Goal: Communication & Community: Share content

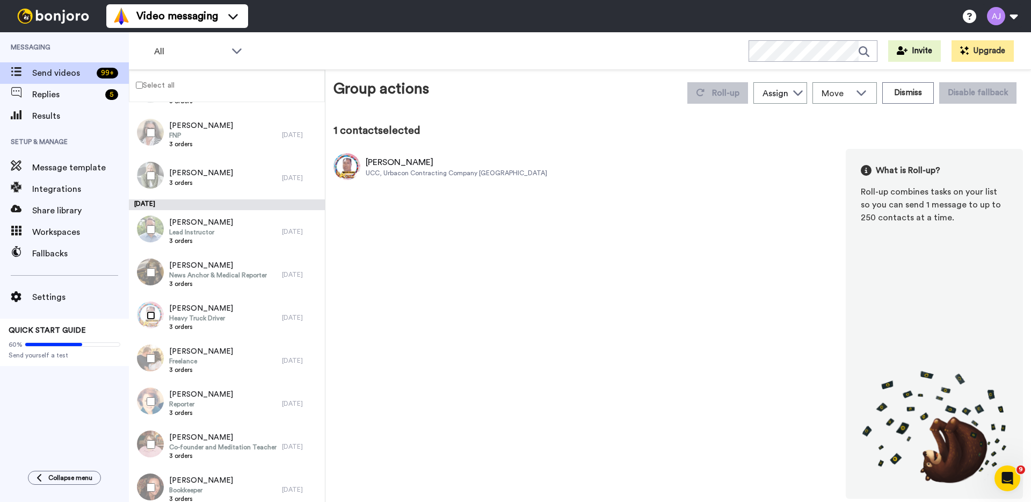
scroll to position [2486, 0]
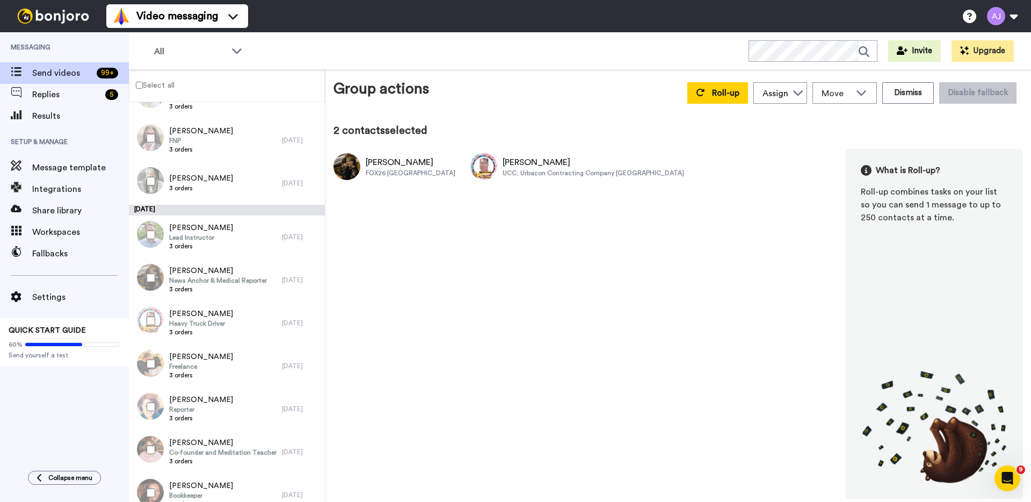
click at [151, 239] on div at bounding box center [148, 235] width 39 height 38
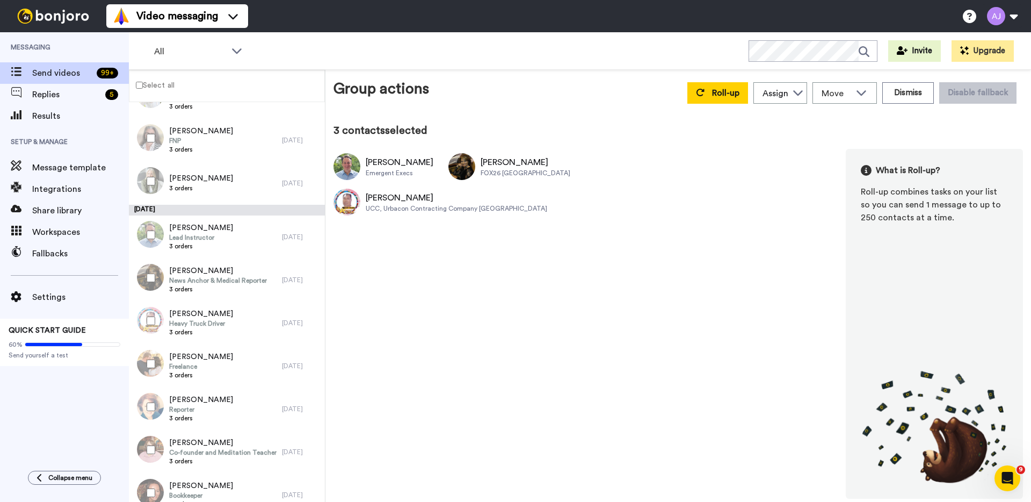
click at [150, 185] on div at bounding box center [148, 181] width 39 height 38
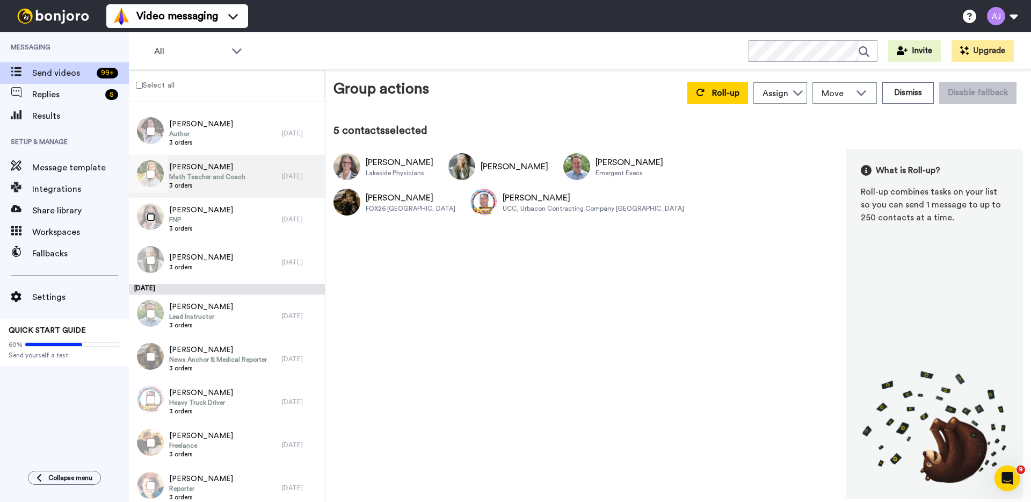
scroll to position [2381, 0]
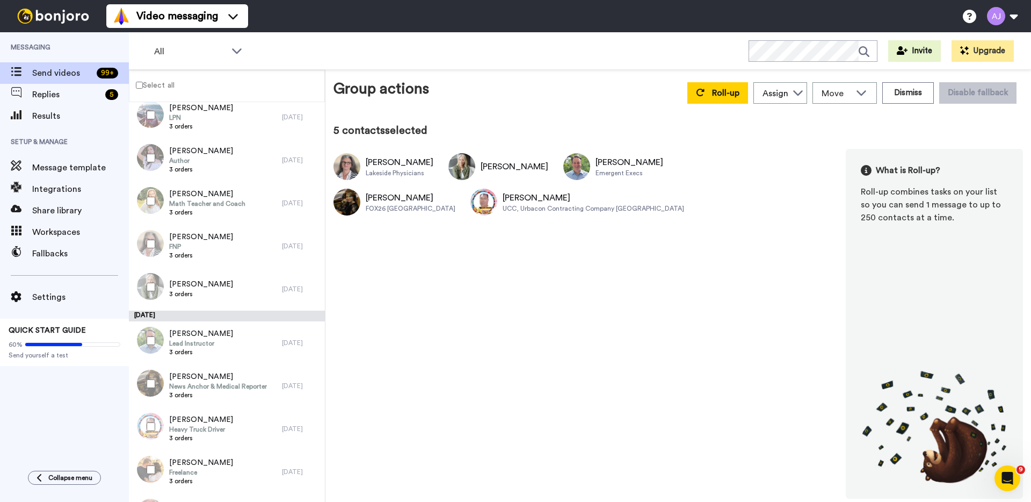
click at [153, 212] on div at bounding box center [148, 201] width 39 height 38
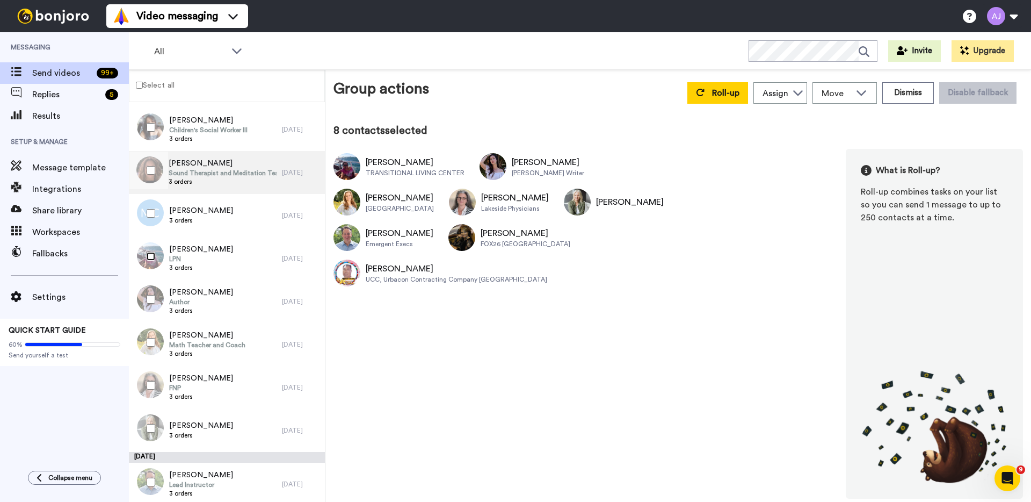
scroll to position [2238, 0]
drag, startPoint x: 168, startPoint y: 207, endPoint x: 168, endPoint y: 172, distance: 35.5
click at [168, 207] on div at bounding box center [148, 215] width 39 height 38
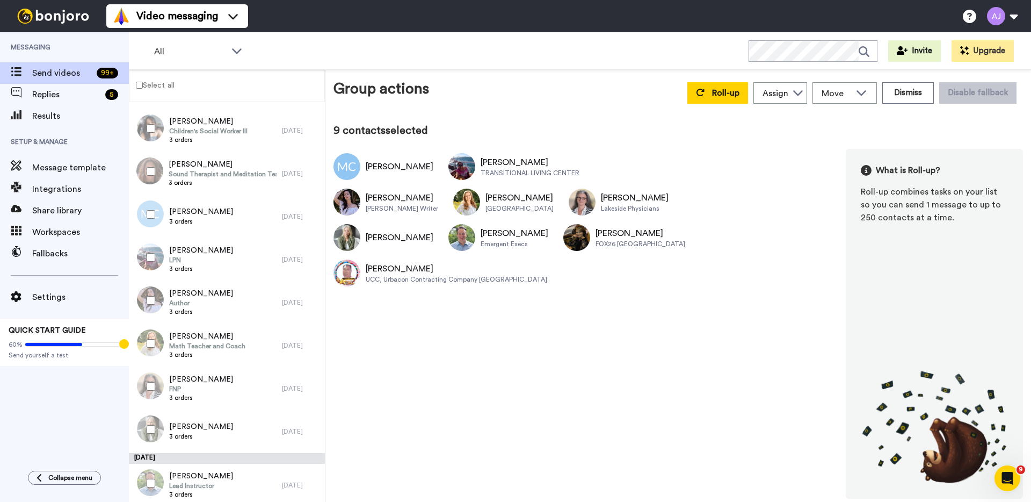
drag, startPoint x: 168, startPoint y: 172, endPoint x: 162, endPoint y: 132, distance: 40.2
click at [168, 171] on div "[PERSON_NAME] Sound Therapist and Meditation Teacher 3 orders" at bounding box center [205, 173] width 153 height 43
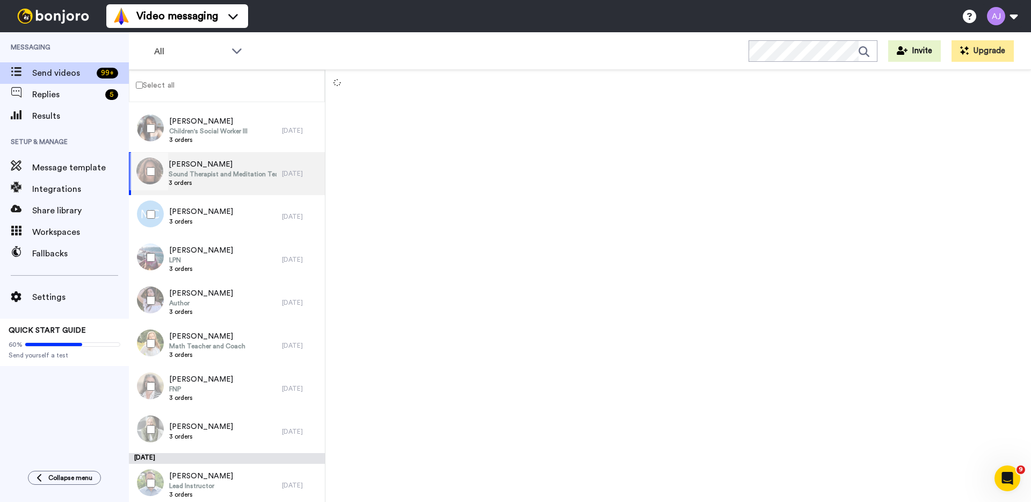
click at [162, 131] on div at bounding box center [148, 129] width 39 height 38
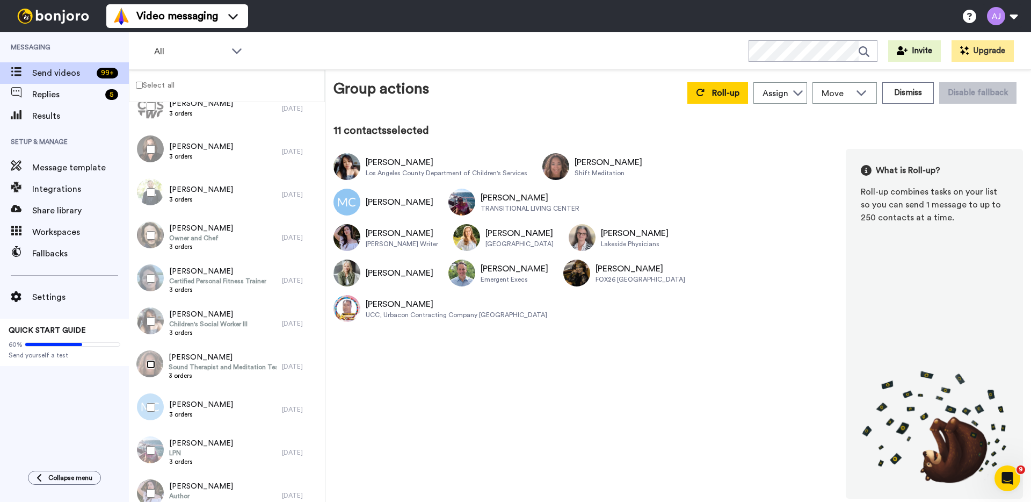
scroll to position [2007, 0]
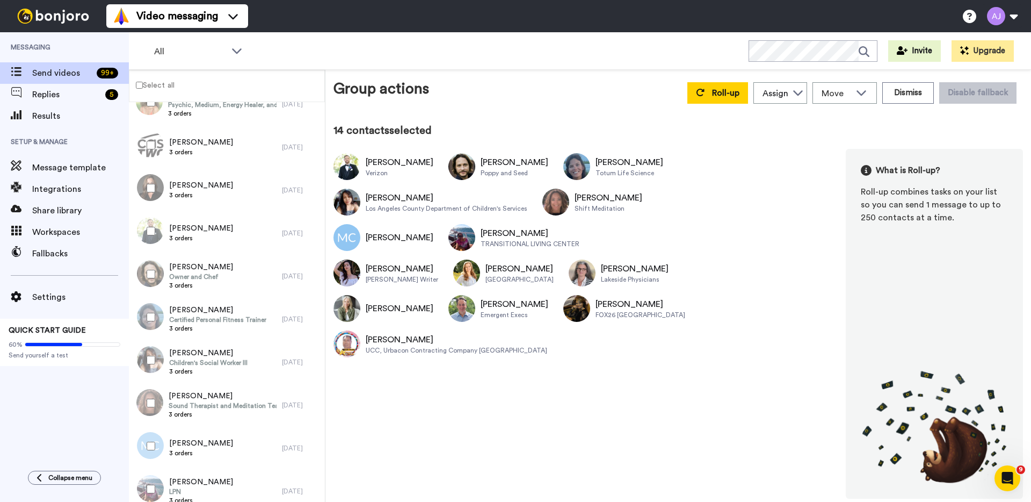
click at [153, 194] on div at bounding box center [148, 188] width 39 height 38
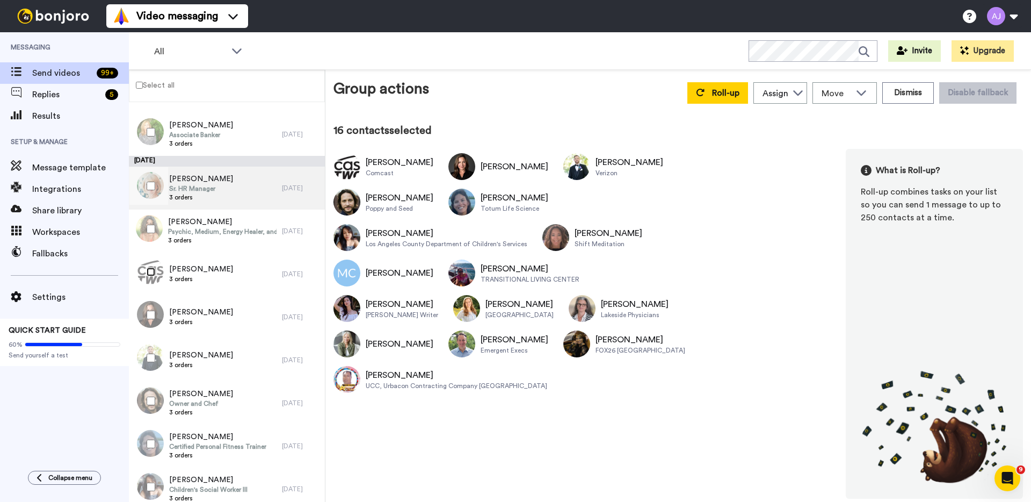
scroll to position [1879, 0]
click at [144, 238] on div at bounding box center [148, 230] width 39 height 38
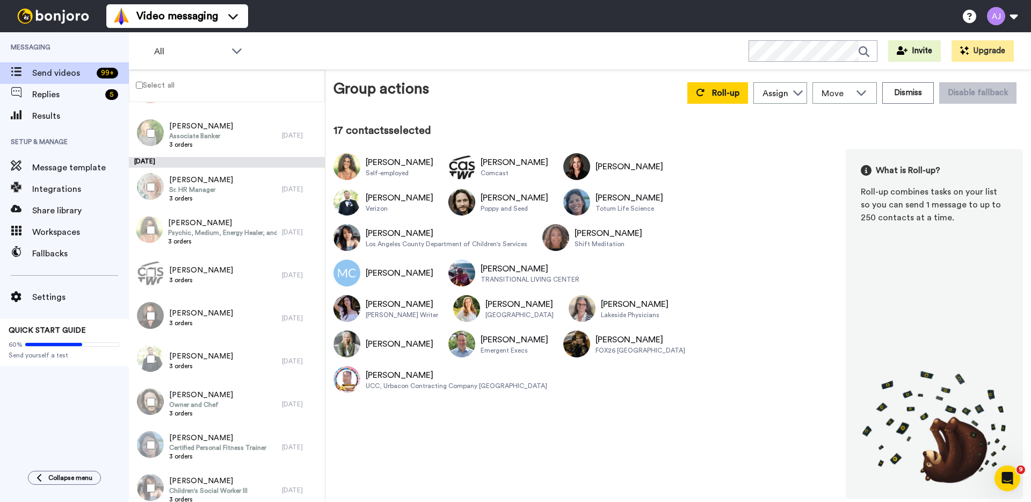
click at [149, 180] on div at bounding box center [148, 187] width 39 height 38
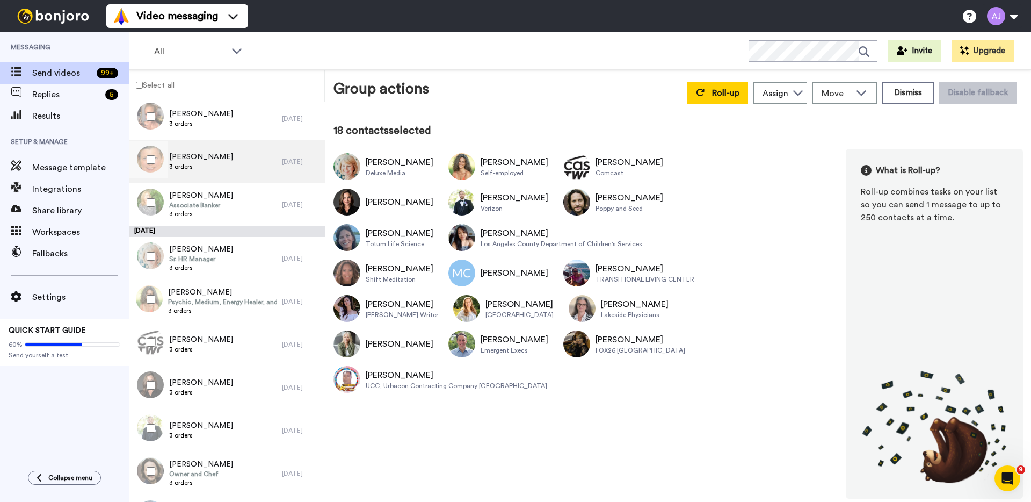
scroll to position [1758, 0]
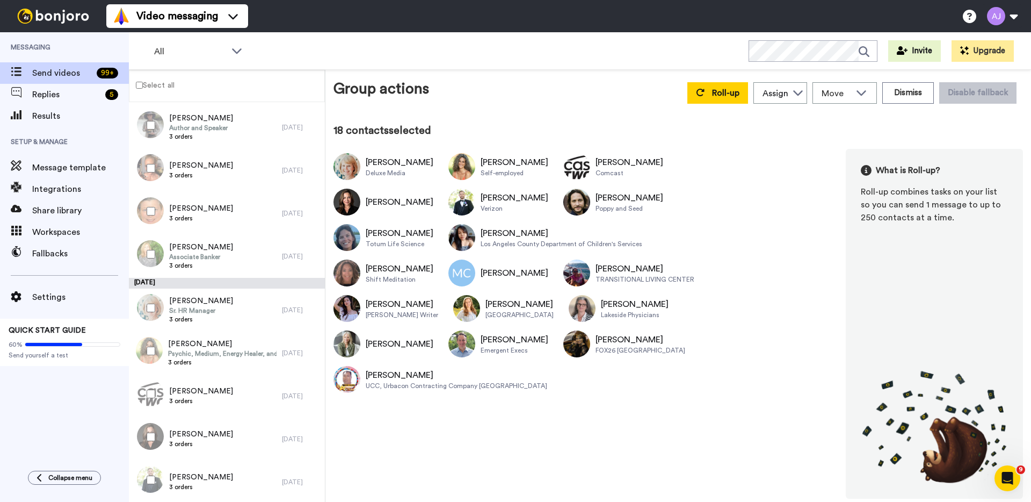
drag, startPoint x: 144, startPoint y: 261, endPoint x: 157, endPoint y: 213, distance: 49.0
click at [144, 261] on div at bounding box center [148, 254] width 39 height 38
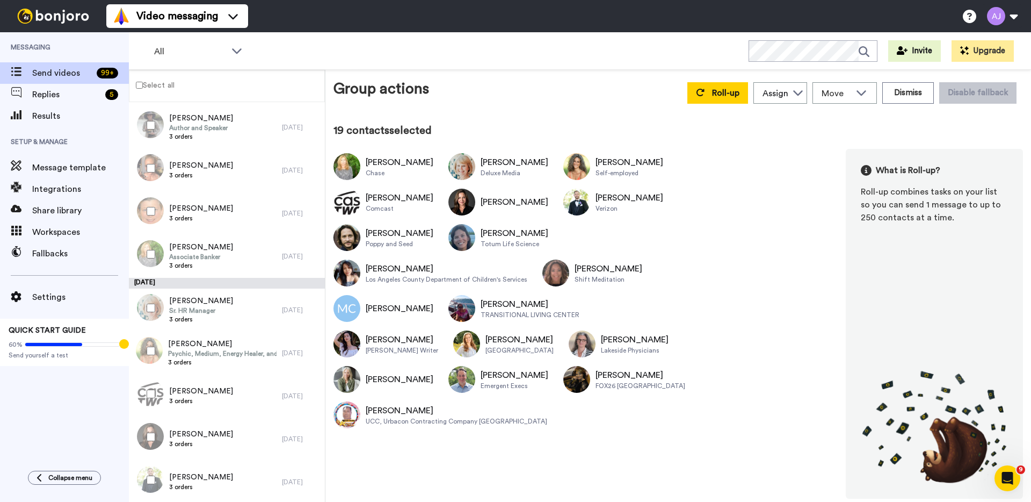
drag, startPoint x: 157, startPoint y: 206, endPoint x: 157, endPoint y: 192, distance: 14.0
click at [157, 206] on div at bounding box center [148, 211] width 39 height 38
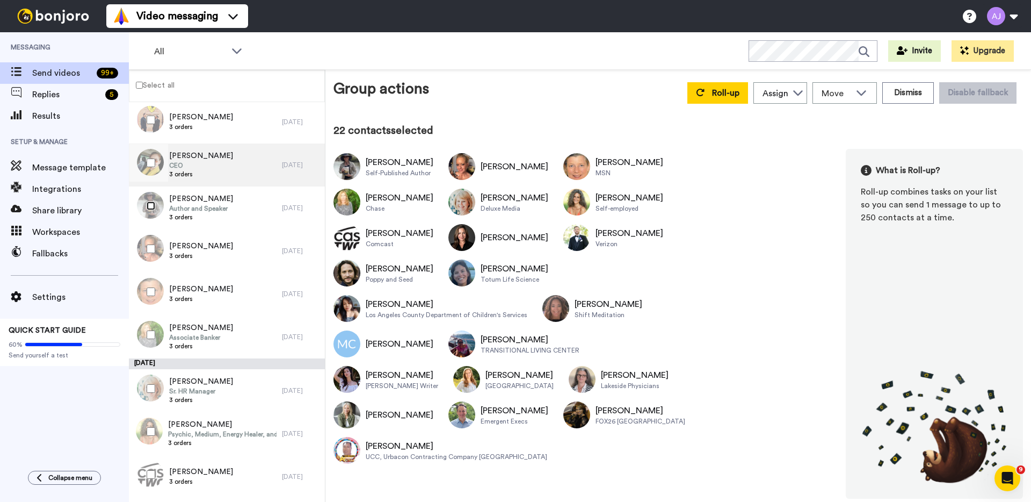
scroll to position [1574, 0]
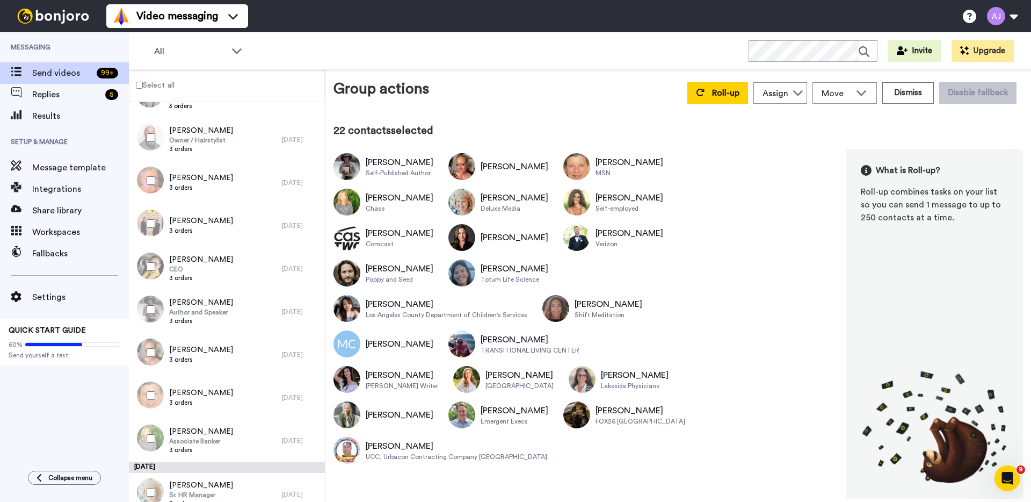
drag, startPoint x: 155, startPoint y: 261, endPoint x: 154, endPoint y: 228, distance: 33.3
click at [155, 258] on div at bounding box center [148, 267] width 39 height 38
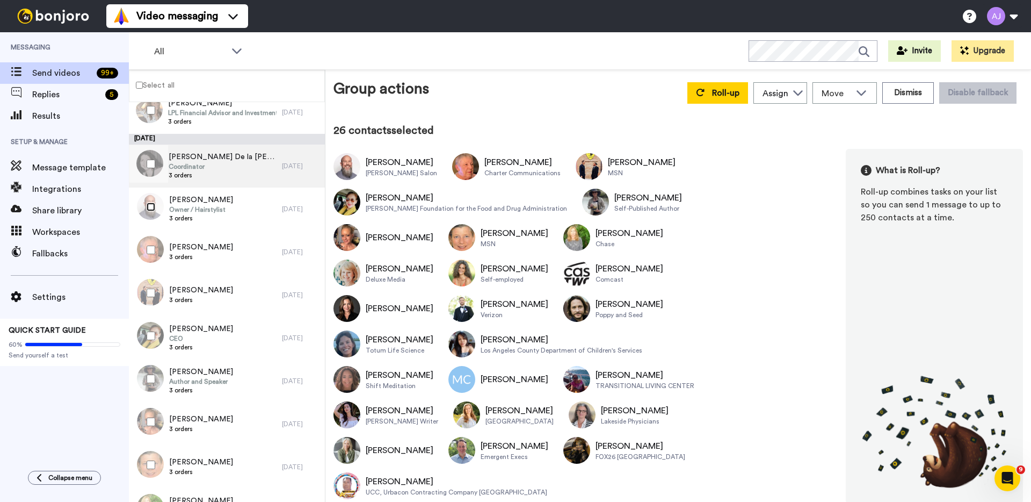
scroll to position [1489, 0]
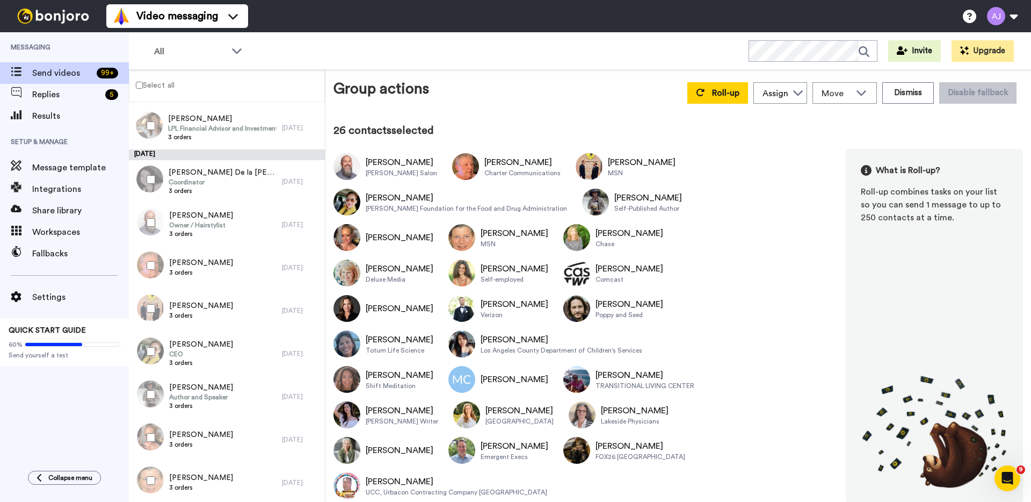
click at [156, 174] on div at bounding box center [148, 180] width 39 height 38
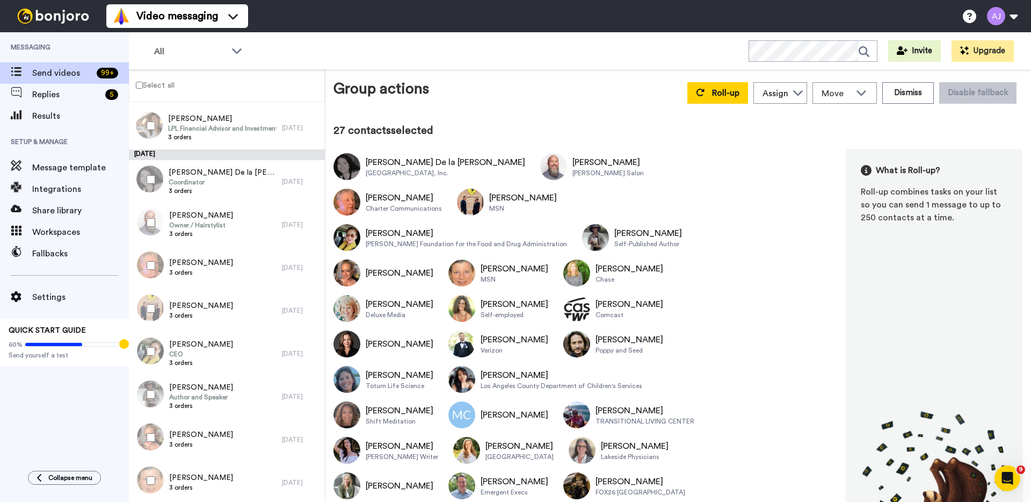
click at [161, 125] on div at bounding box center [148, 126] width 39 height 38
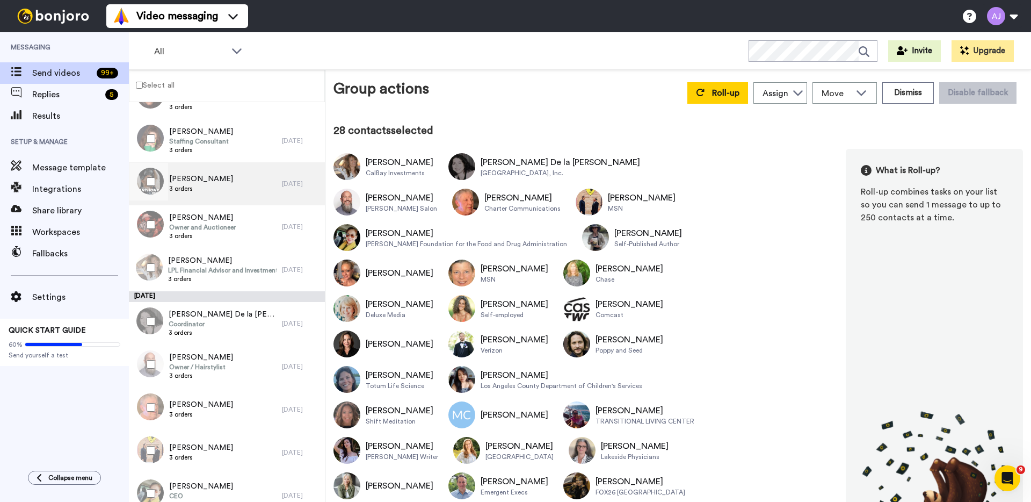
scroll to position [1337, 0]
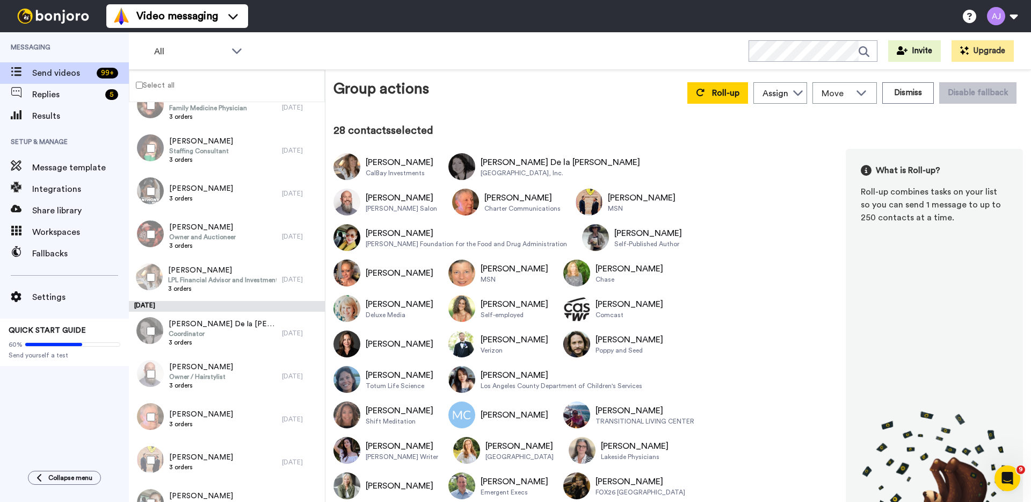
click at [155, 235] on div at bounding box center [148, 234] width 39 height 38
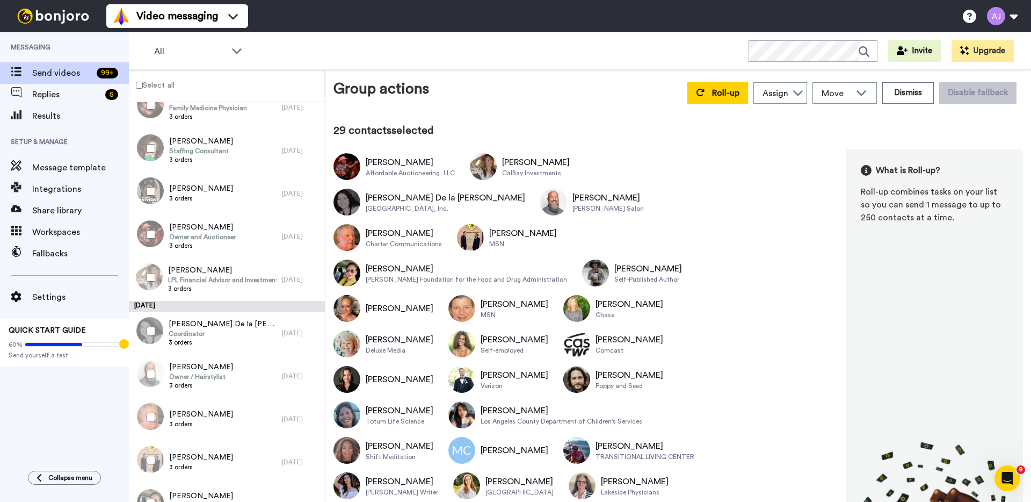
click at [152, 202] on div at bounding box center [148, 191] width 39 height 38
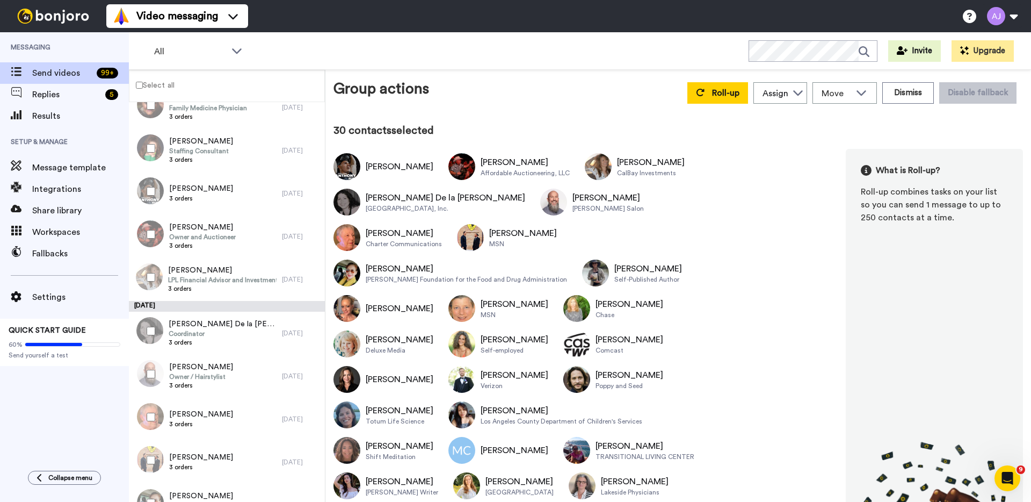
click at [153, 154] on div at bounding box center [148, 148] width 39 height 38
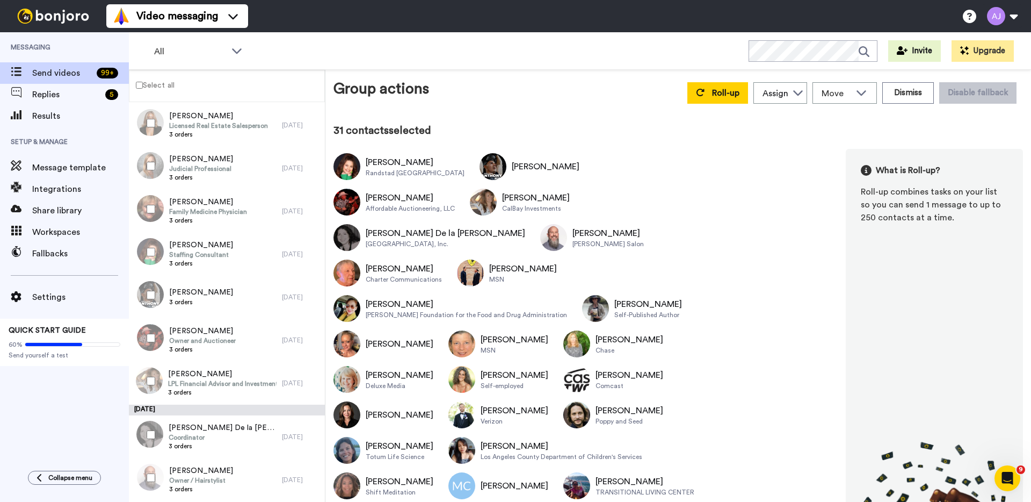
scroll to position [1233, 0]
click at [156, 211] on div at bounding box center [148, 210] width 39 height 38
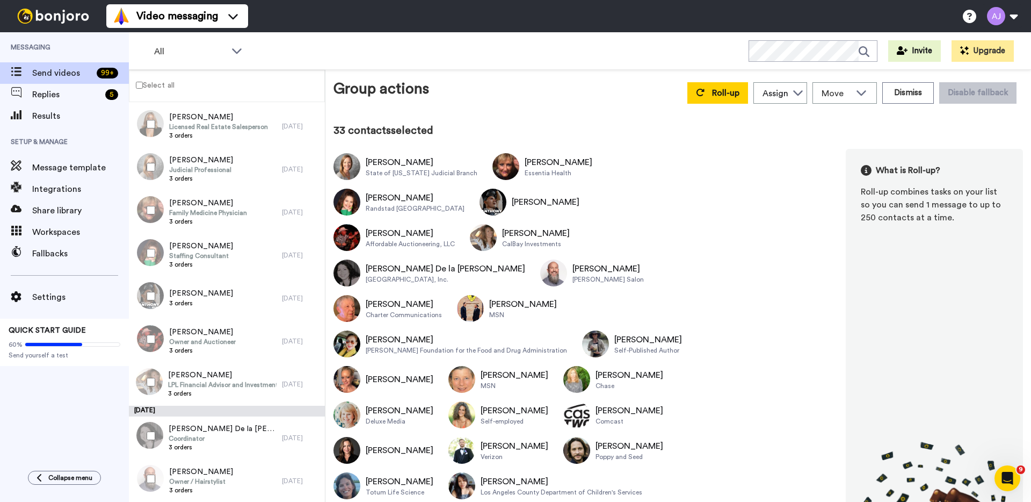
click at [158, 123] on div at bounding box center [148, 124] width 39 height 38
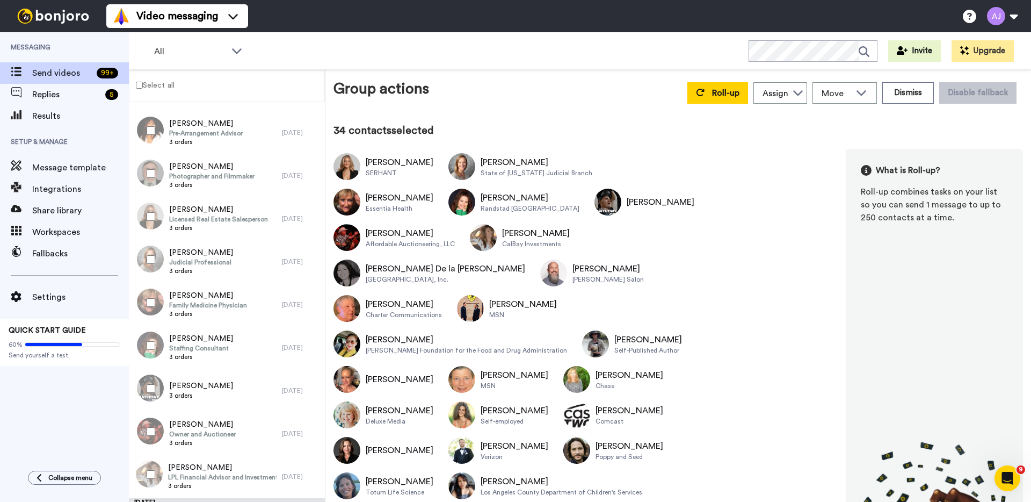
click at [156, 170] on div at bounding box center [148, 174] width 39 height 38
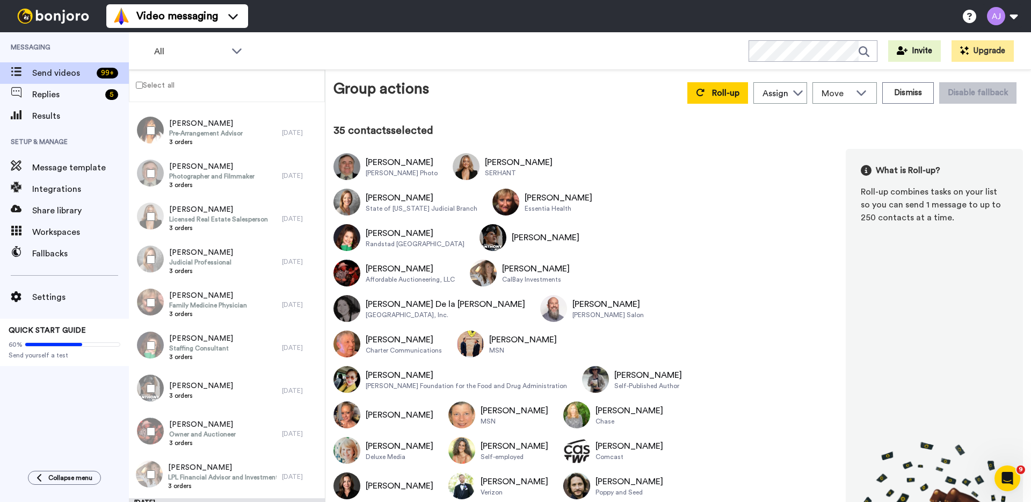
click at [156, 123] on div at bounding box center [148, 131] width 39 height 38
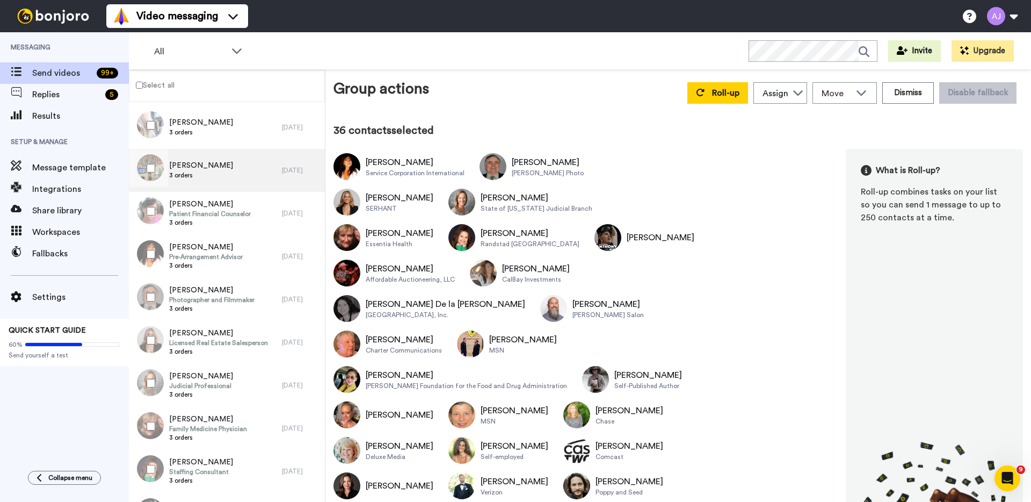
scroll to position [1012, 0]
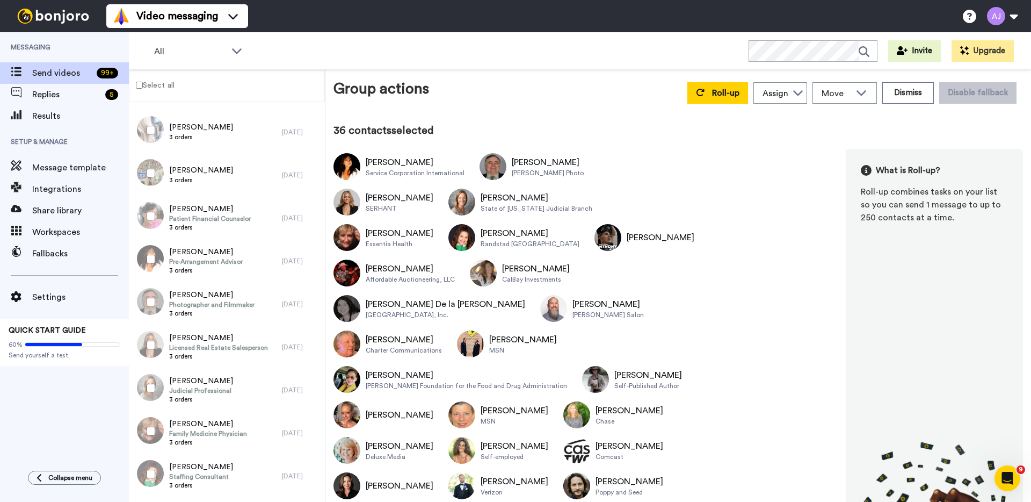
click at [163, 202] on div at bounding box center [148, 216] width 39 height 38
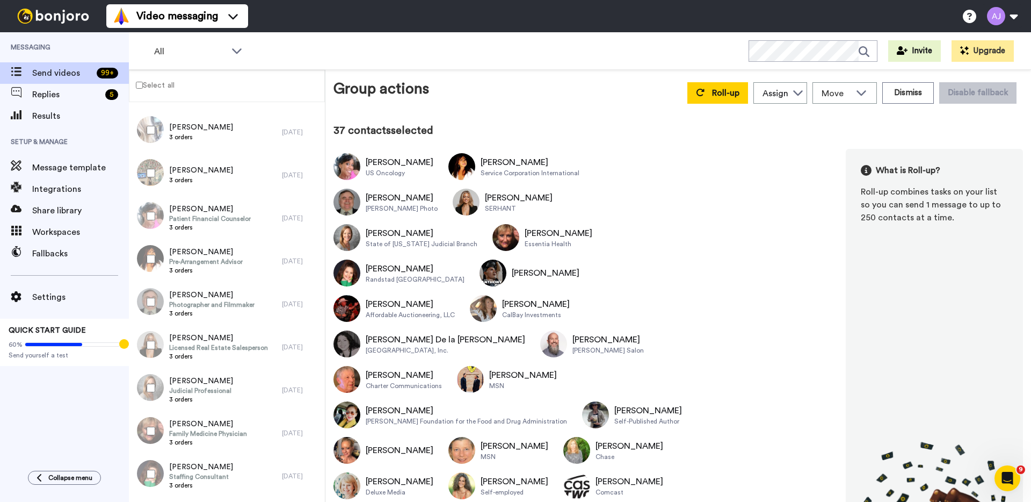
drag, startPoint x: 153, startPoint y: 165, endPoint x: 155, endPoint y: 135, distance: 30.2
click at [153, 165] on div at bounding box center [148, 173] width 39 height 38
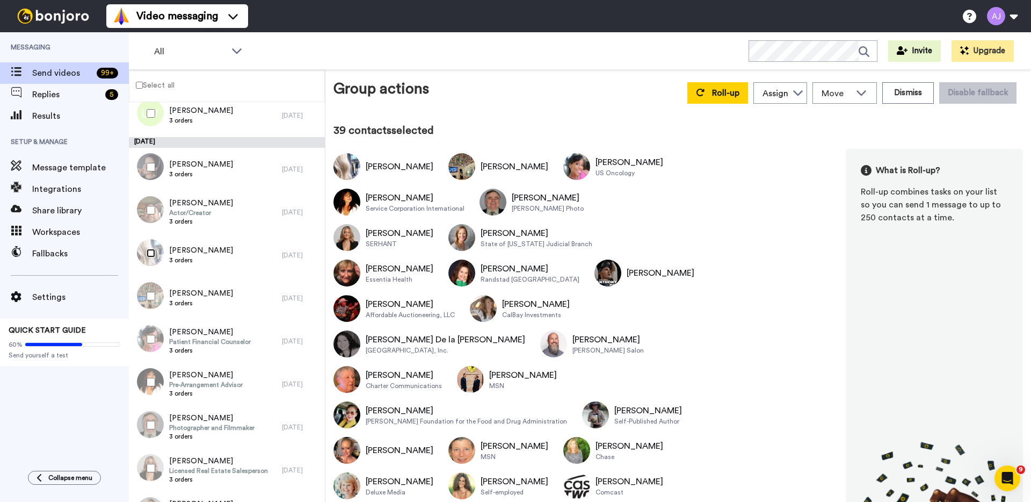
scroll to position [879, 0]
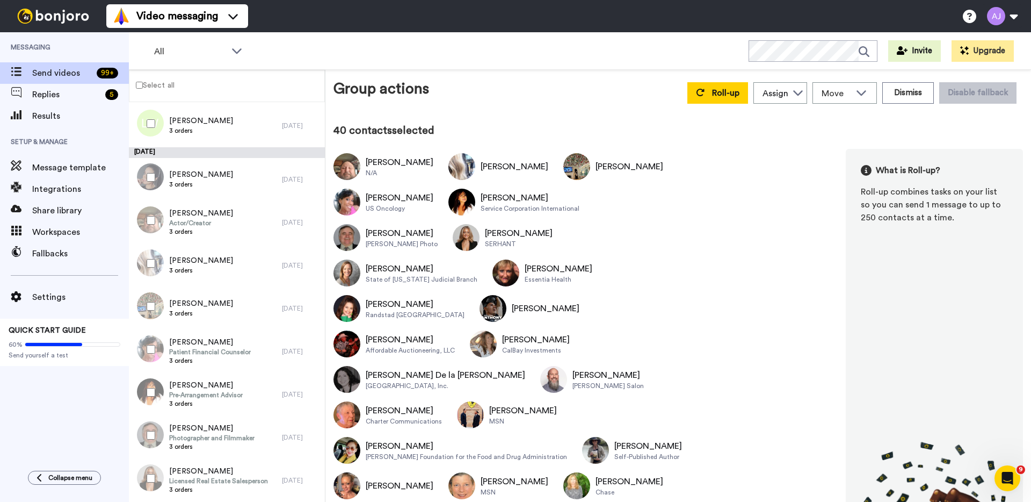
click at [146, 179] on div at bounding box center [148, 177] width 39 height 38
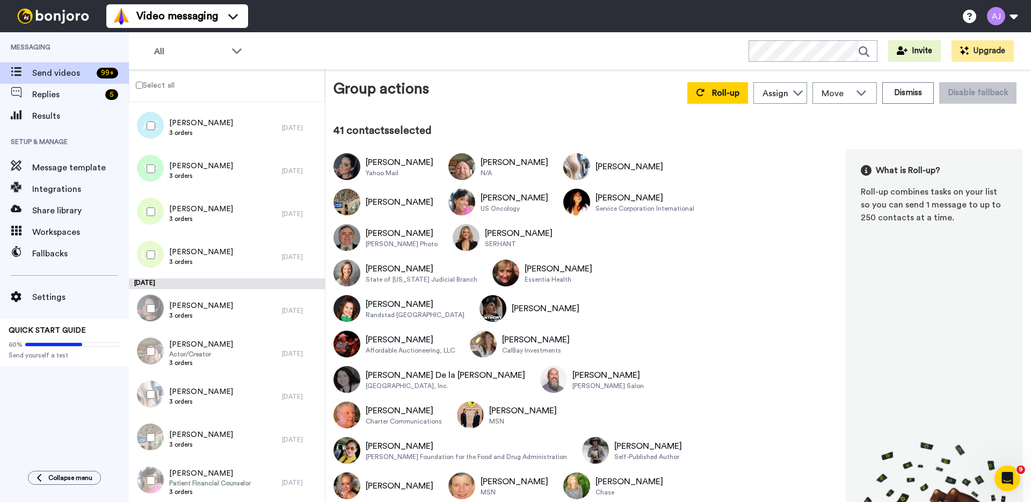
scroll to position [745, 0]
drag, startPoint x: 155, startPoint y: 256, endPoint x: 155, endPoint y: 218, distance: 38.1
click at [155, 256] on div at bounding box center [148, 257] width 39 height 38
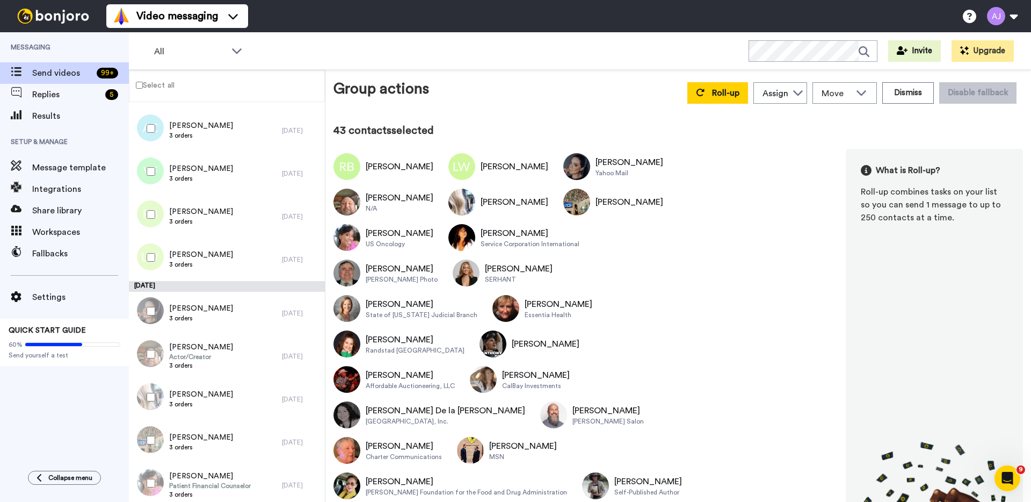
click at [154, 162] on div at bounding box center [148, 172] width 39 height 38
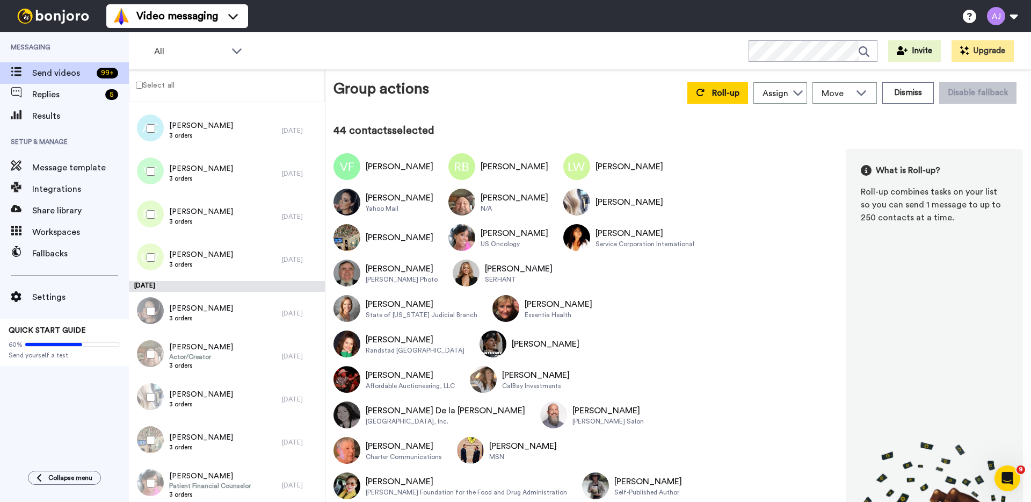
click at [154, 123] on div at bounding box center [148, 129] width 39 height 38
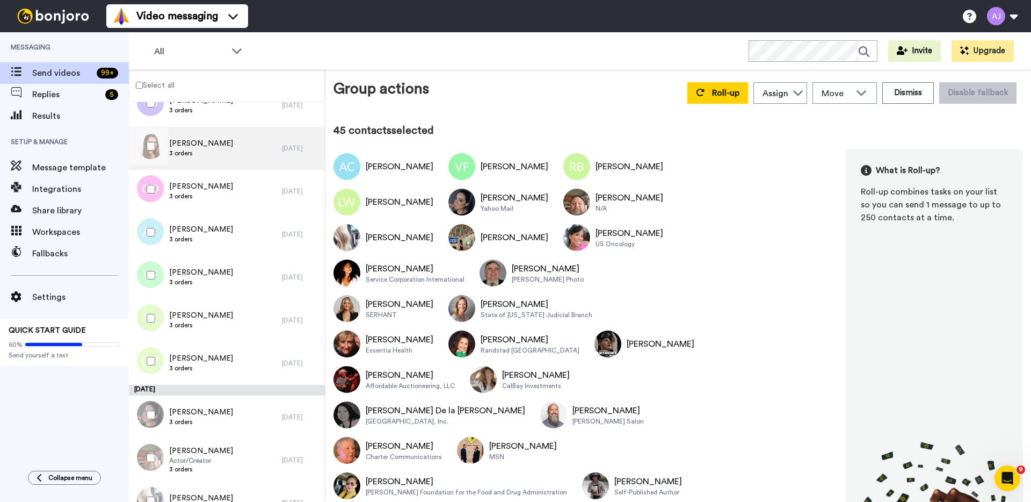
scroll to position [639, 0]
click at [155, 191] on div at bounding box center [148, 191] width 39 height 38
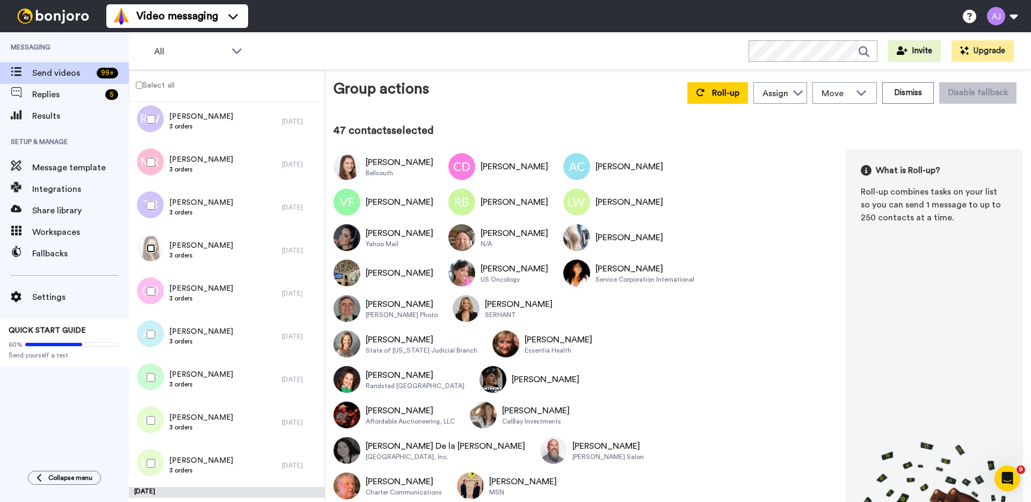
scroll to position [538, 0]
drag, startPoint x: 153, startPoint y: 214, endPoint x: 156, endPoint y: 180, distance: 34.0
click at [153, 214] on div at bounding box center [148, 207] width 39 height 38
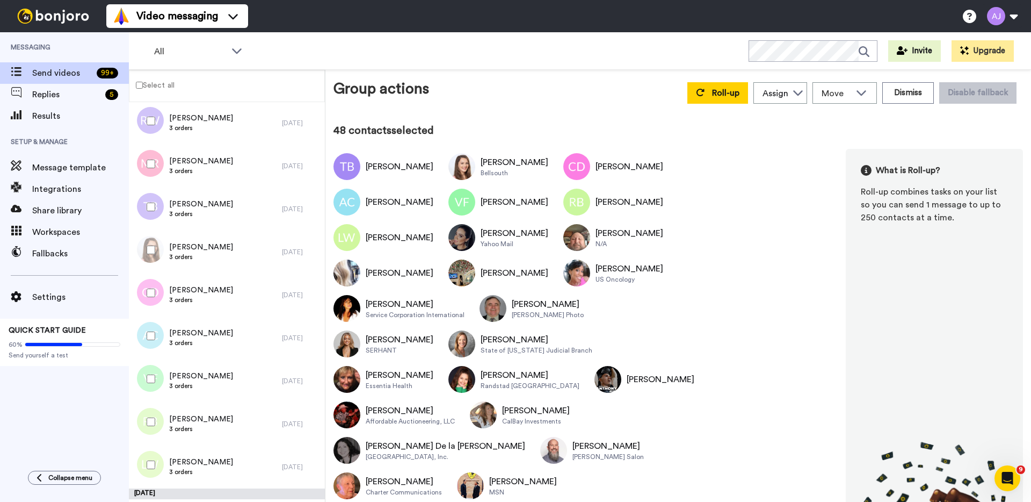
click at [156, 162] on div at bounding box center [148, 164] width 39 height 38
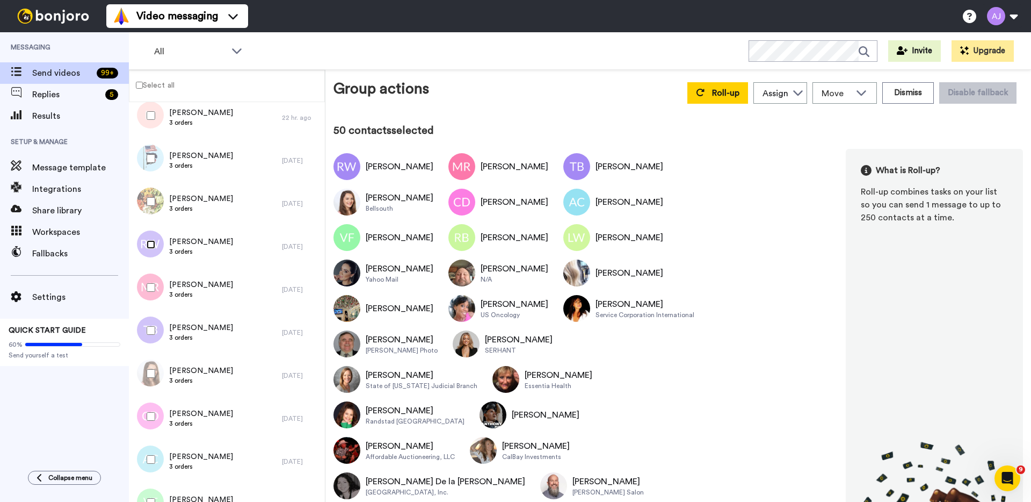
scroll to position [413, 0]
click at [157, 200] on div at bounding box center [148, 203] width 39 height 38
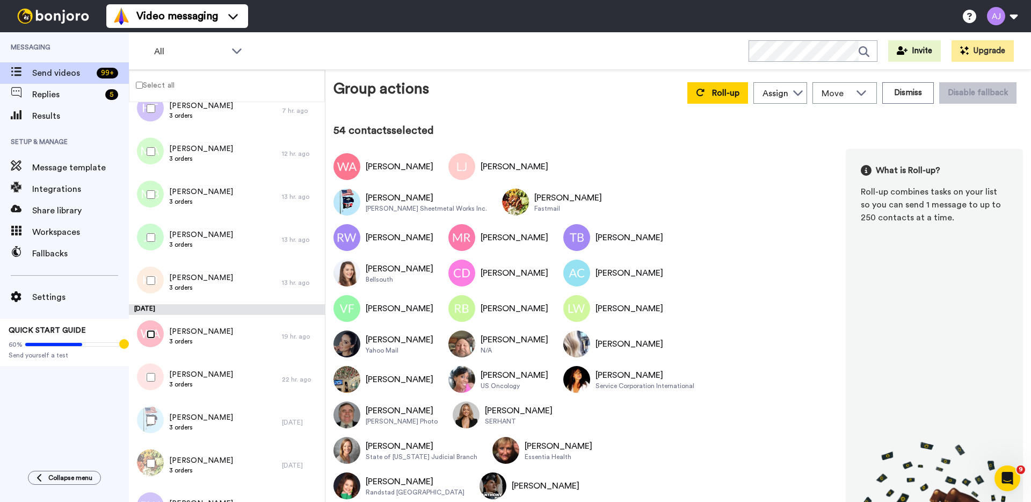
scroll to position [150, 0]
click at [152, 277] on div at bounding box center [148, 283] width 39 height 38
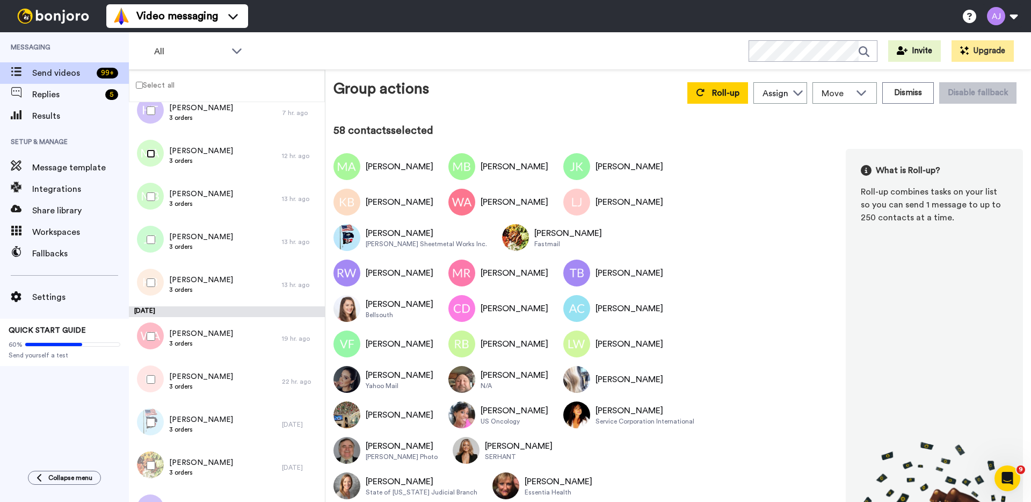
scroll to position [0, 0]
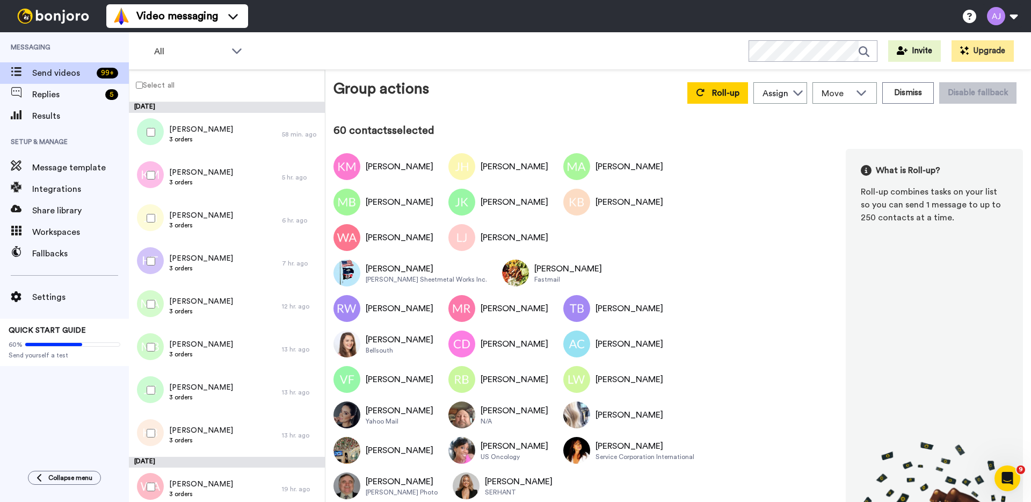
click at [154, 142] on div at bounding box center [148, 132] width 39 height 38
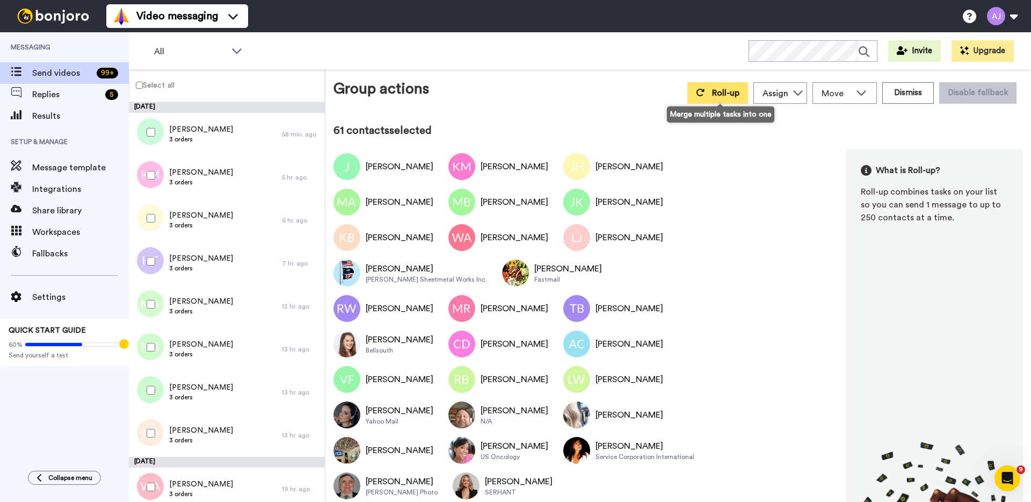
click at [727, 89] on span "Roll-up" at bounding box center [725, 93] width 27 height 9
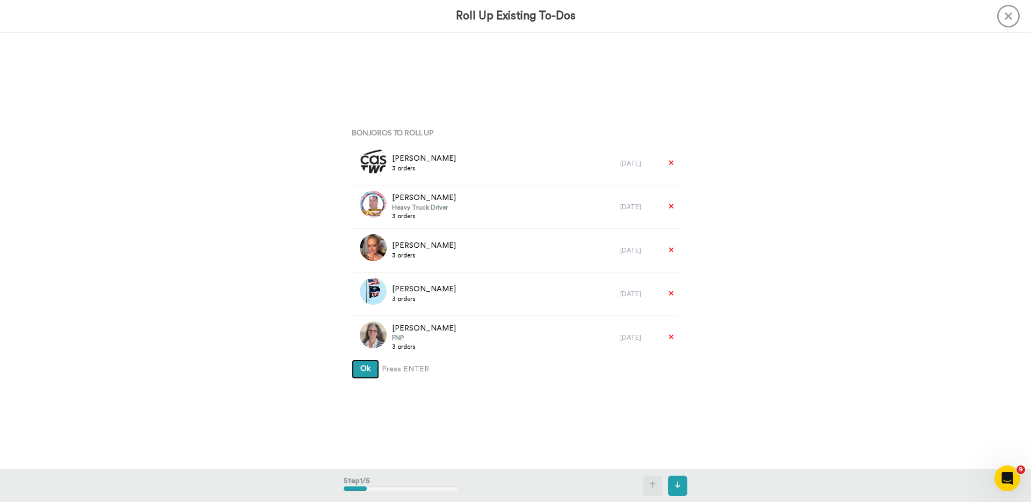
drag, startPoint x: 363, startPoint y: 367, endPoint x: 403, endPoint y: 359, distance: 41.5
click at [363, 367] on span "Ok" at bounding box center [365, 369] width 10 height 8
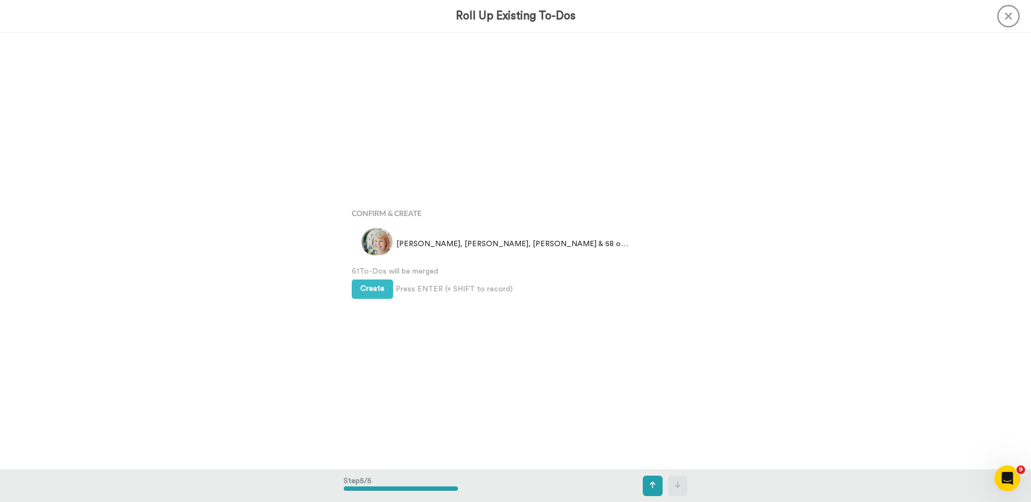
scroll to position [1745, 0]
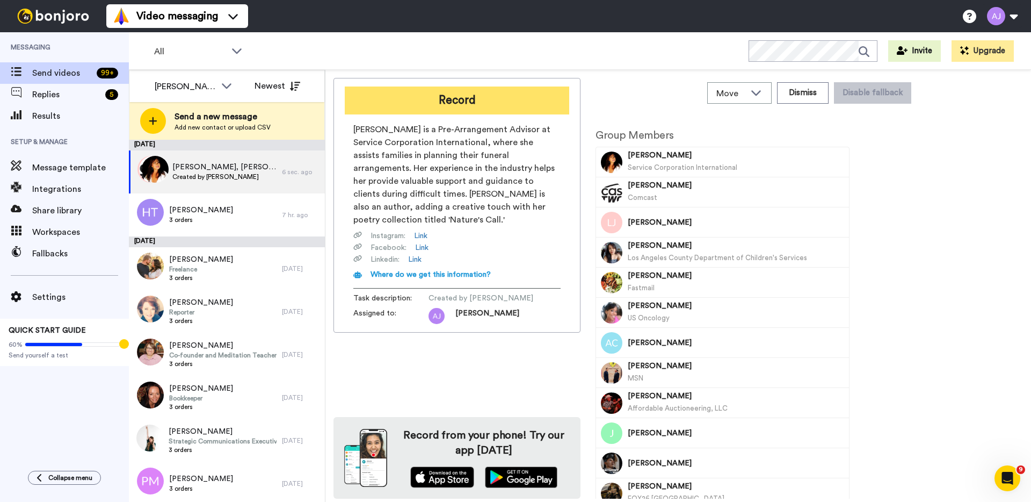
click at [460, 107] on button "Record" at bounding box center [457, 100] width 225 height 28
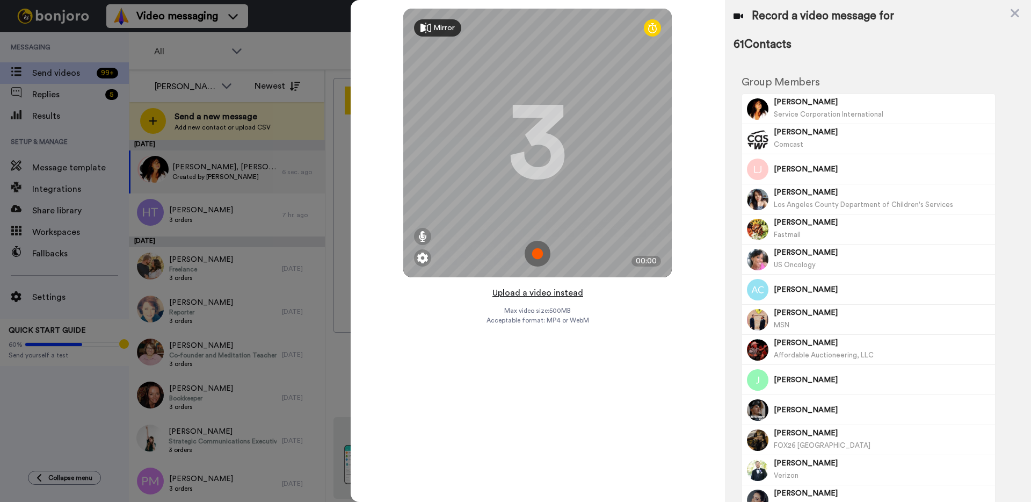
click at [551, 293] on button "Upload a video instead" at bounding box center [537, 293] width 97 height 14
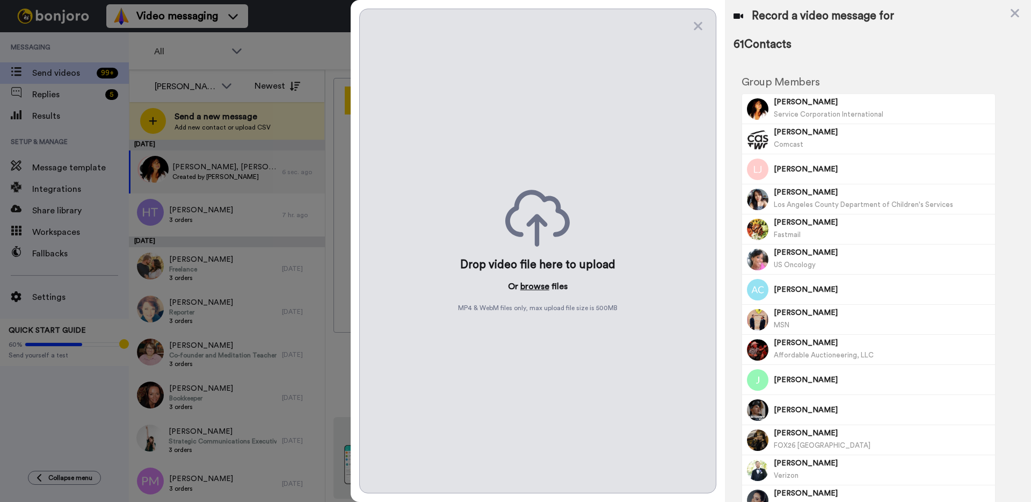
click at [537, 286] on button "browse" at bounding box center [534, 286] width 29 height 13
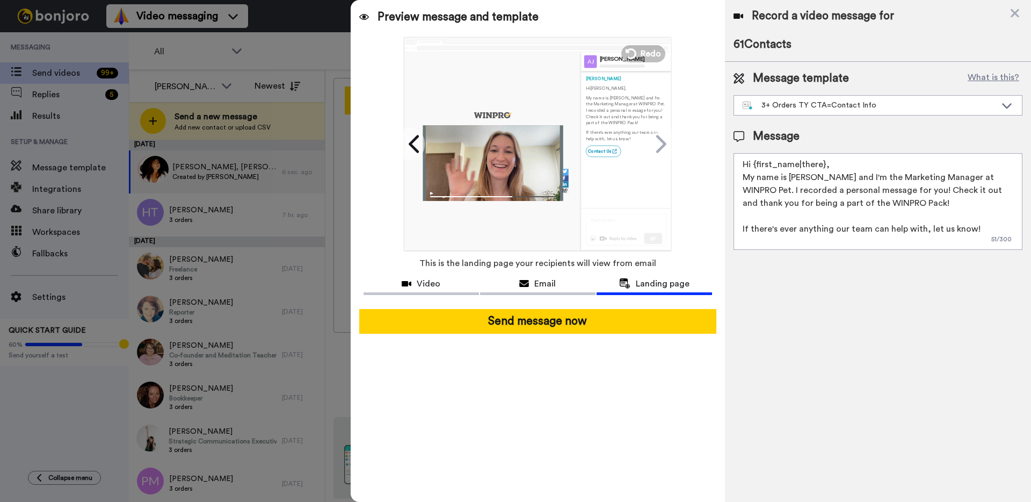
click at [845, 164] on textarea "Hi {first_name|there}, My name is Anna and I'm the Marketing Manager at WINPRO …" at bounding box center [878, 201] width 289 height 97
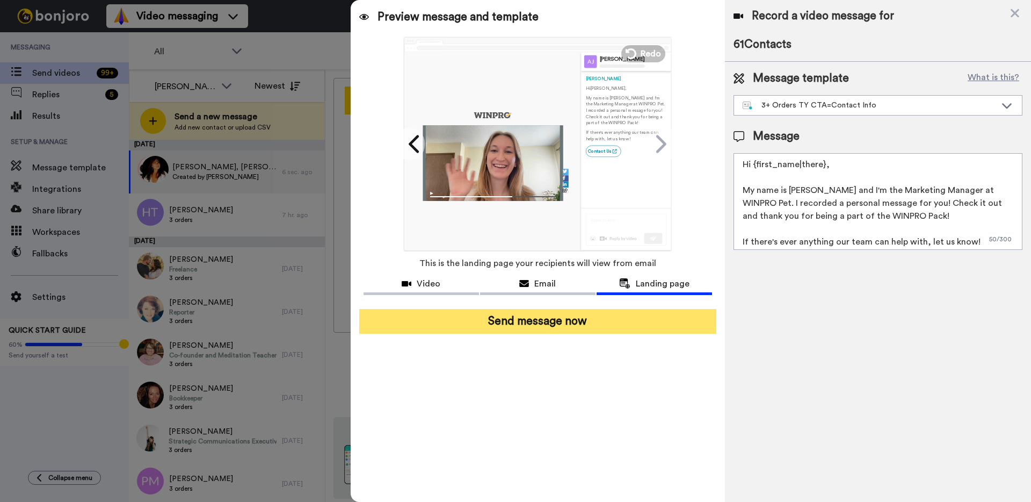
type textarea "Hi {first_name|there}, My name is Anna and I'm the Marketing Manager at WINPRO …"
click at [646, 316] on button "Send message now" at bounding box center [537, 321] width 357 height 25
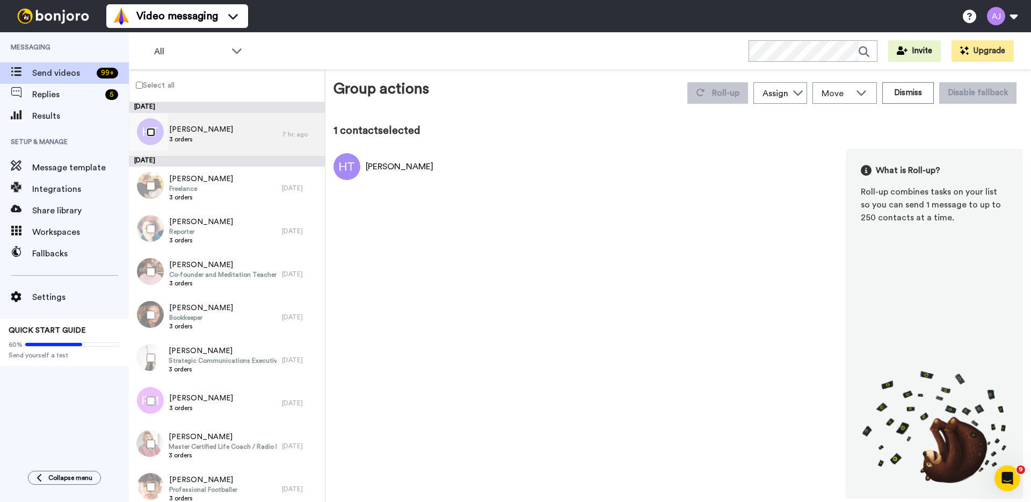
scroll to position [3, 0]
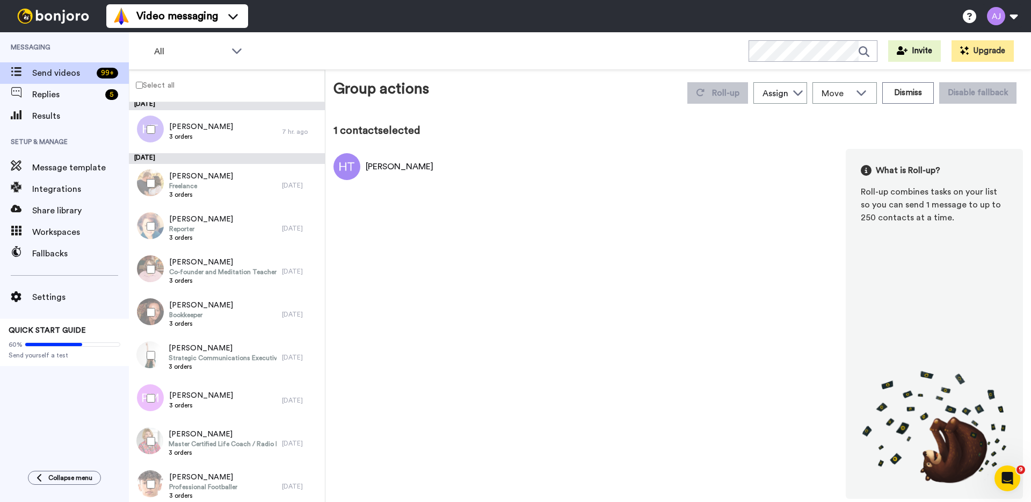
click at [155, 85] on label "Select all" at bounding box center [151, 84] width 45 height 13
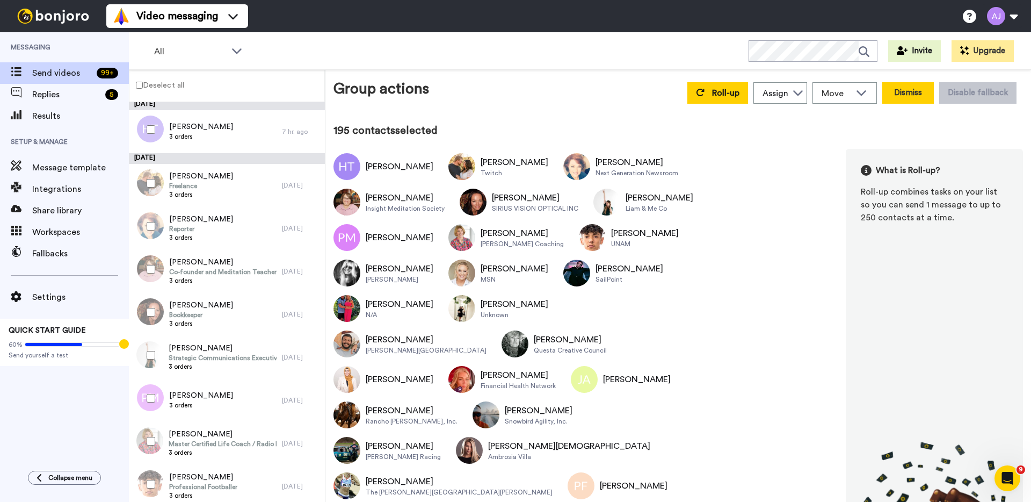
click at [915, 96] on button "Dismiss" at bounding box center [909, 92] width 52 height 21
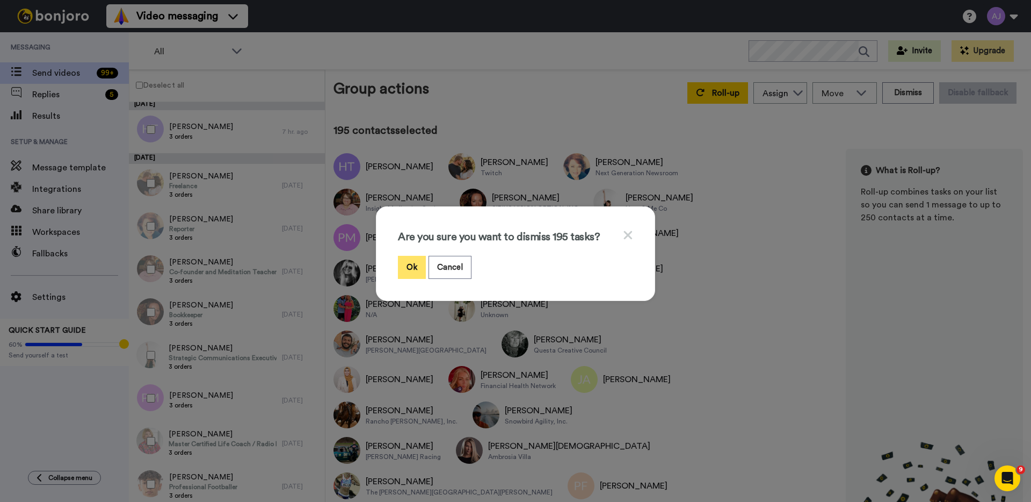
click at [413, 258] on button "Ok" at bounding box center [412, 267] width 28 height 23
